Goal: Navigation & Orientation: Find specific page/section

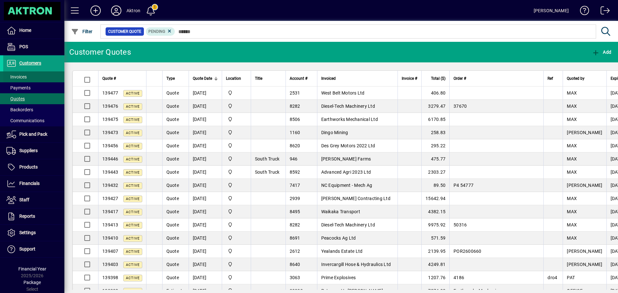
click at [22, 75] on span "Invoices" at bounding box center [16, 76] width 20 height 5
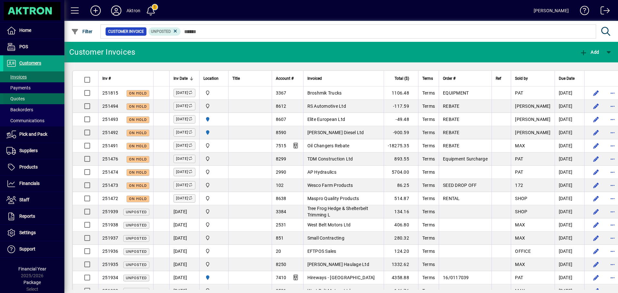
click at [29, 99] on span at bounding box center [33, 98] width 61 height 15
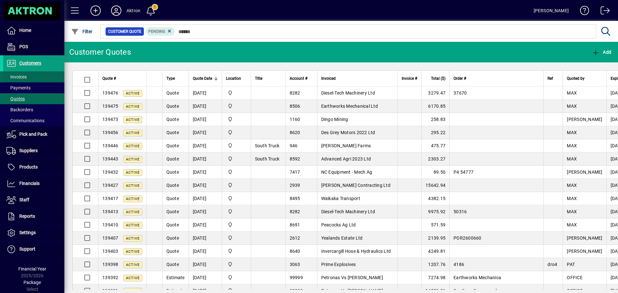
click at [20, 74] on span "Invoices" at bounding box center [16, 76] width 20 height 5
